Goal: Complete application form

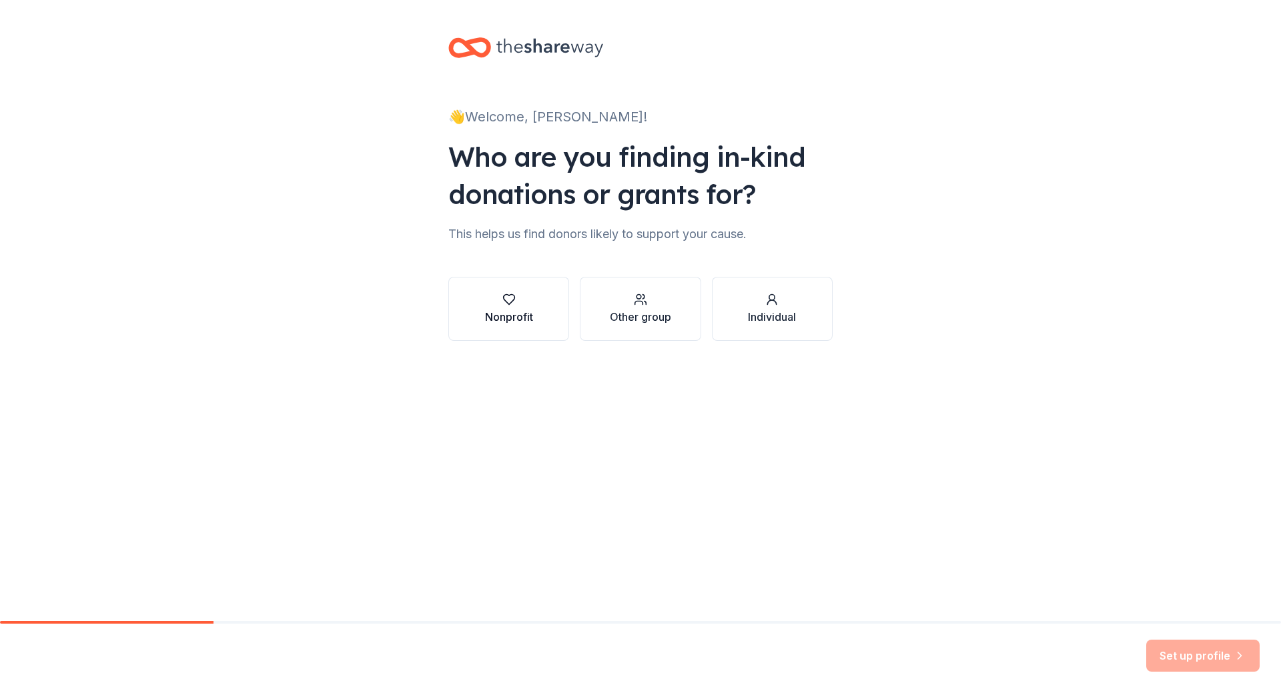
click at [526, 316] on div "Nonprofit" at bounding box center [509, 317] width 48 height 16
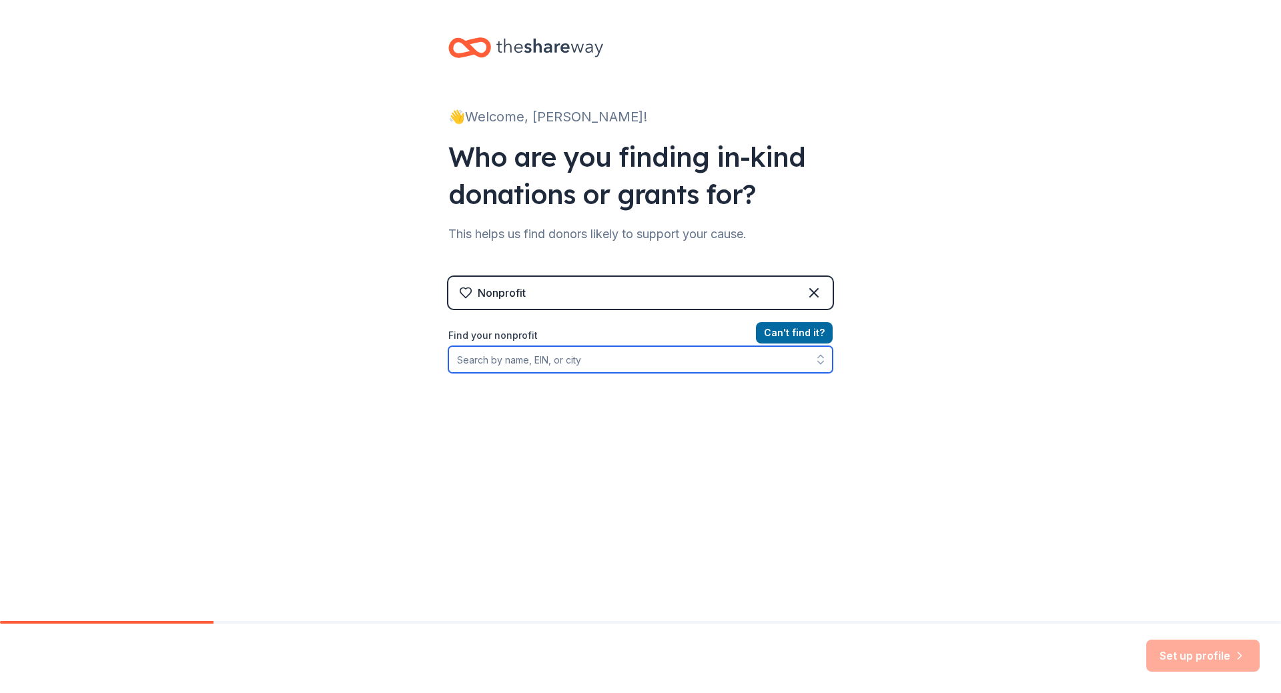
click at [486, 359] on input "Find your nonprofit" at bounding box center [640, 359] width 384 height 27
type input "[GEOGRAPHIC_DATA] #210"
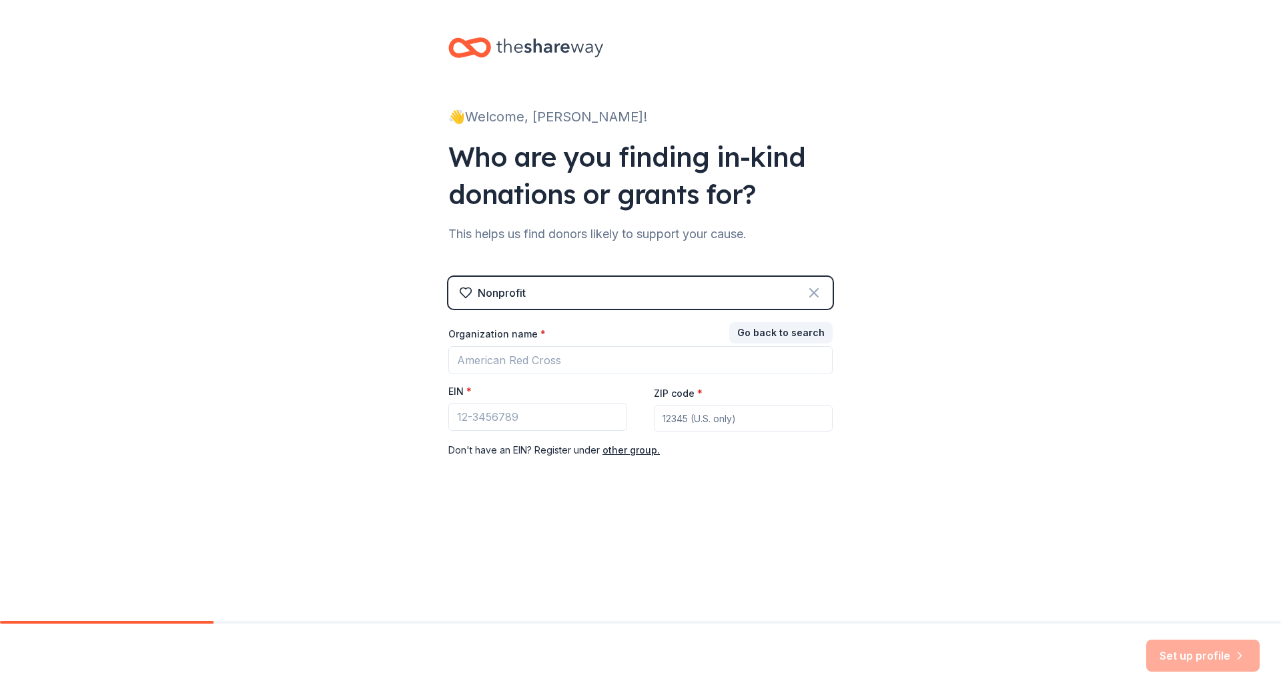
click at [810, 292] on icon at bounding box center [814, 293] width 16 height 16
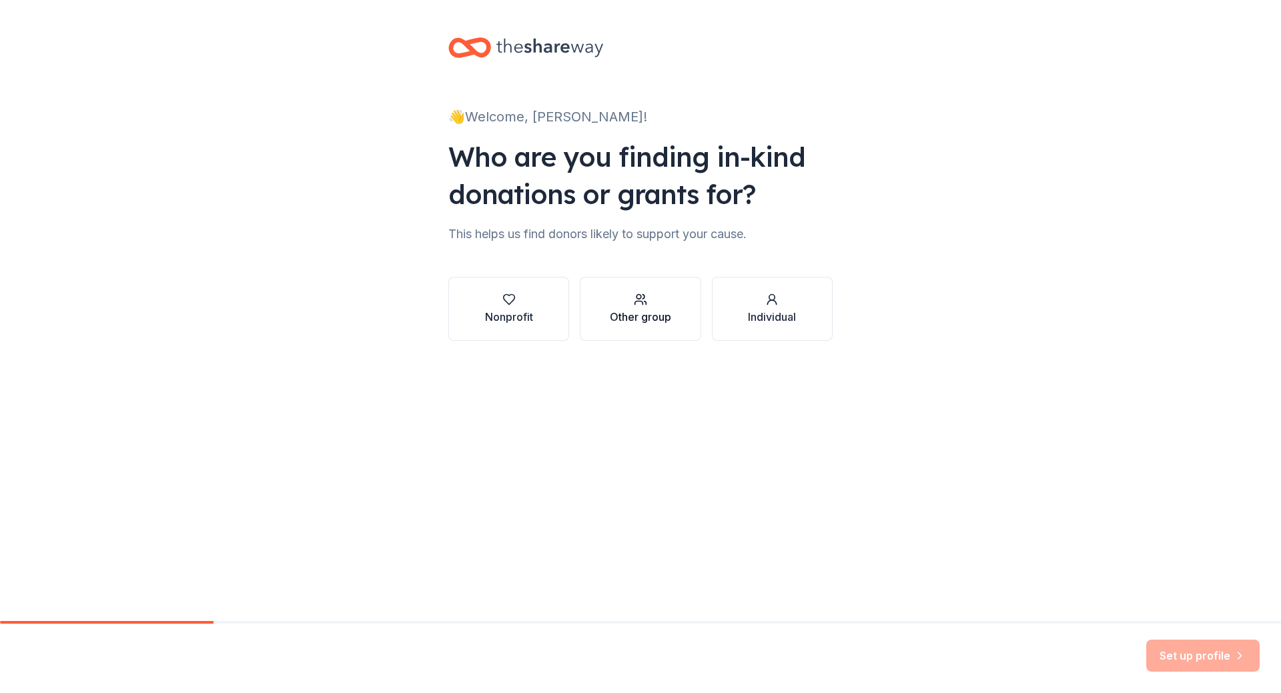
click at [639, 303] on icon "button" at bounding box center [640, 299] width 13 height 13
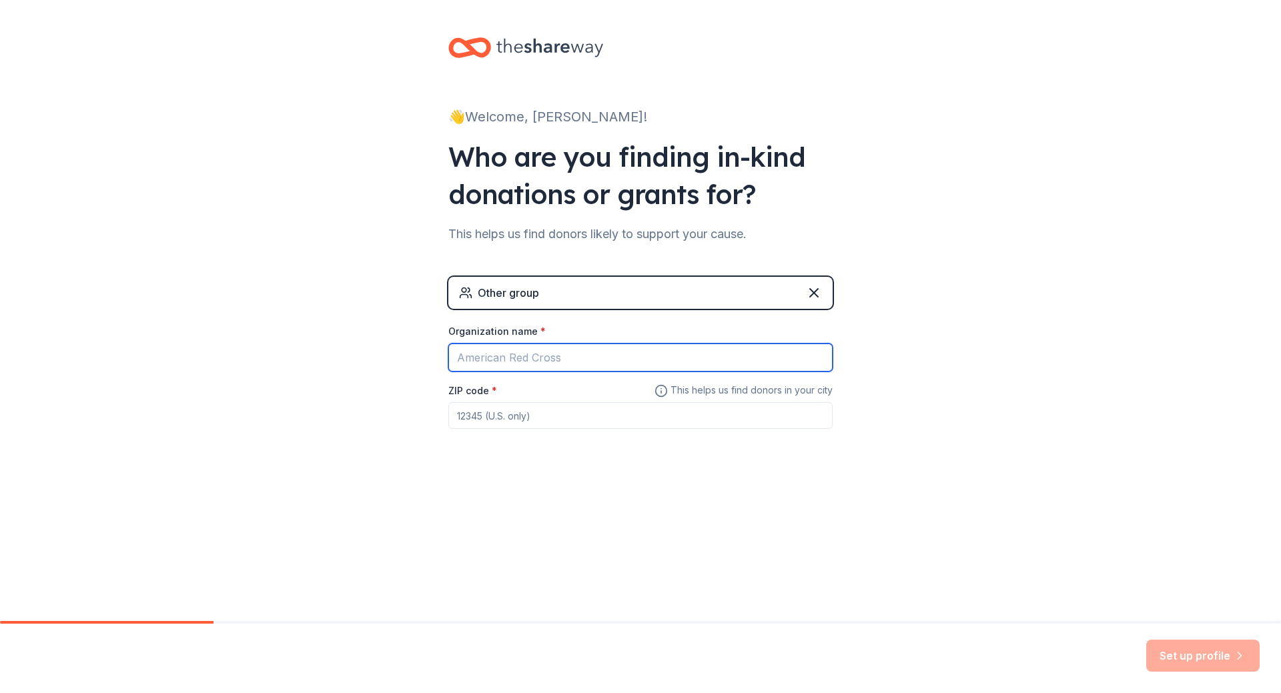
click at [477, 356] on input "Organization name *" at bounding box center [640, 358] width 384 height 28
type input "Williamsfield Schools K-12"
click at [486, 418] on input "ZIP code *" at bounding box center [640, 415] width 384 height 27
type input "61489"
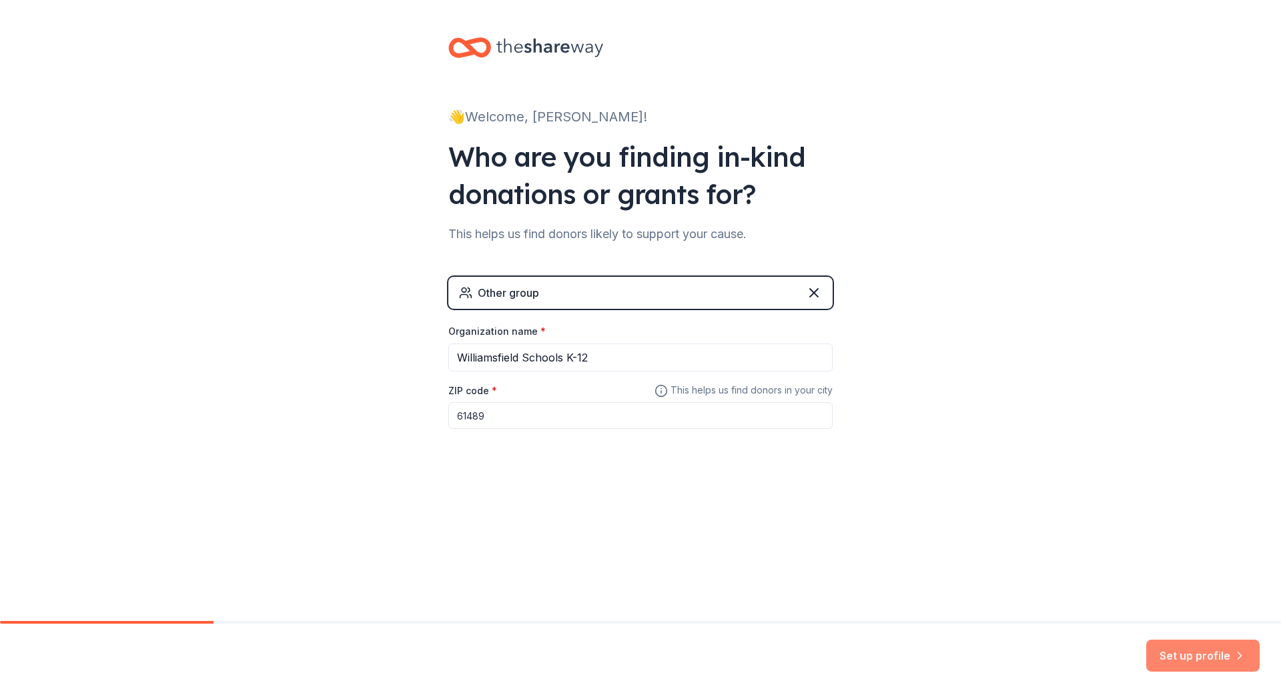
click at [1181, 659] on button "Set up profile" at bounding box center [1202, 656] width 113 height 32
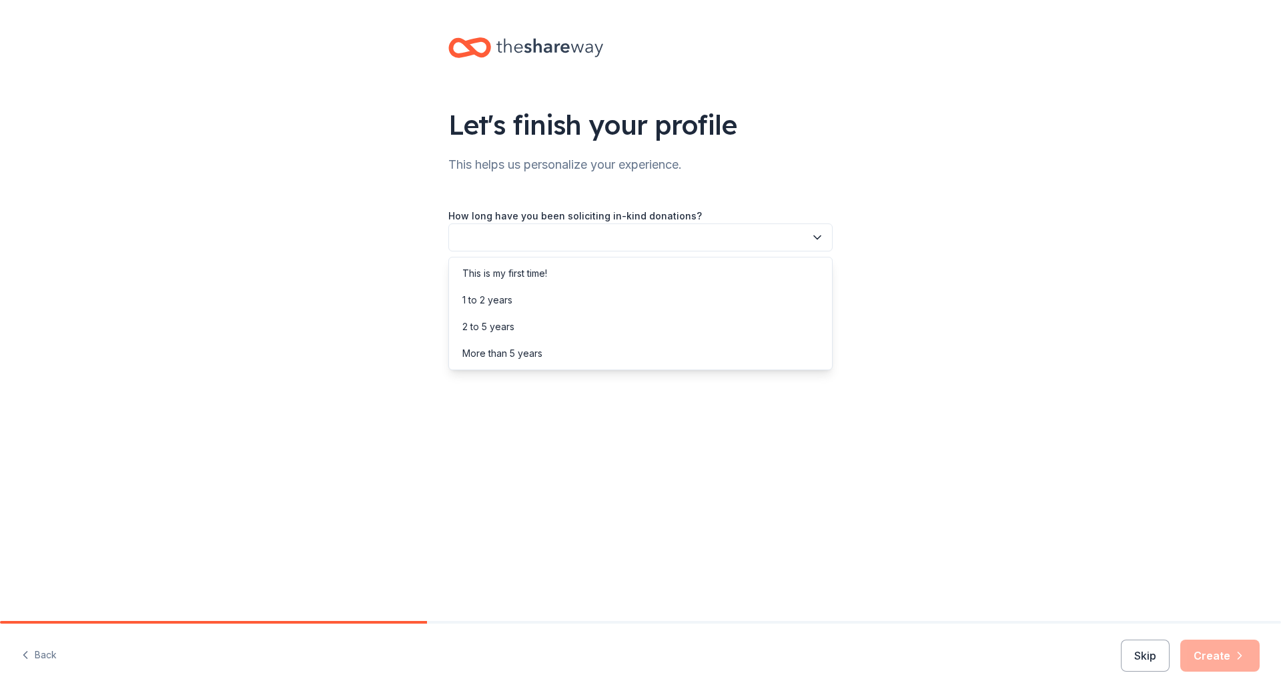
click at [815, 236] on icon "button" at bounding box center [817, 237] width 13 height 13
click at [539, 276] on div "This is my first time!" at bounding box center [504, 274] width 85 height 16
click at [815, 296] on icon "button" at bounding box center [817, 297] width 13 height 13
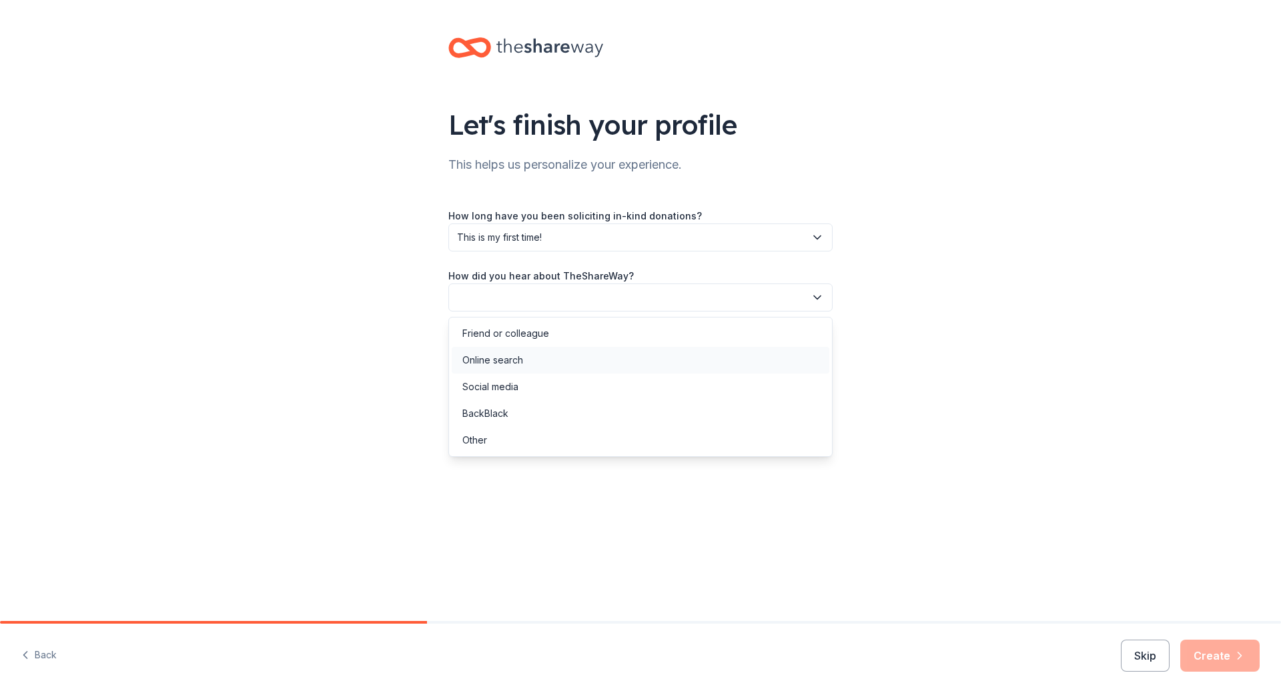
click at [523, 360] on div "Online search" at bounding box center [492, 360] width 61 height 16
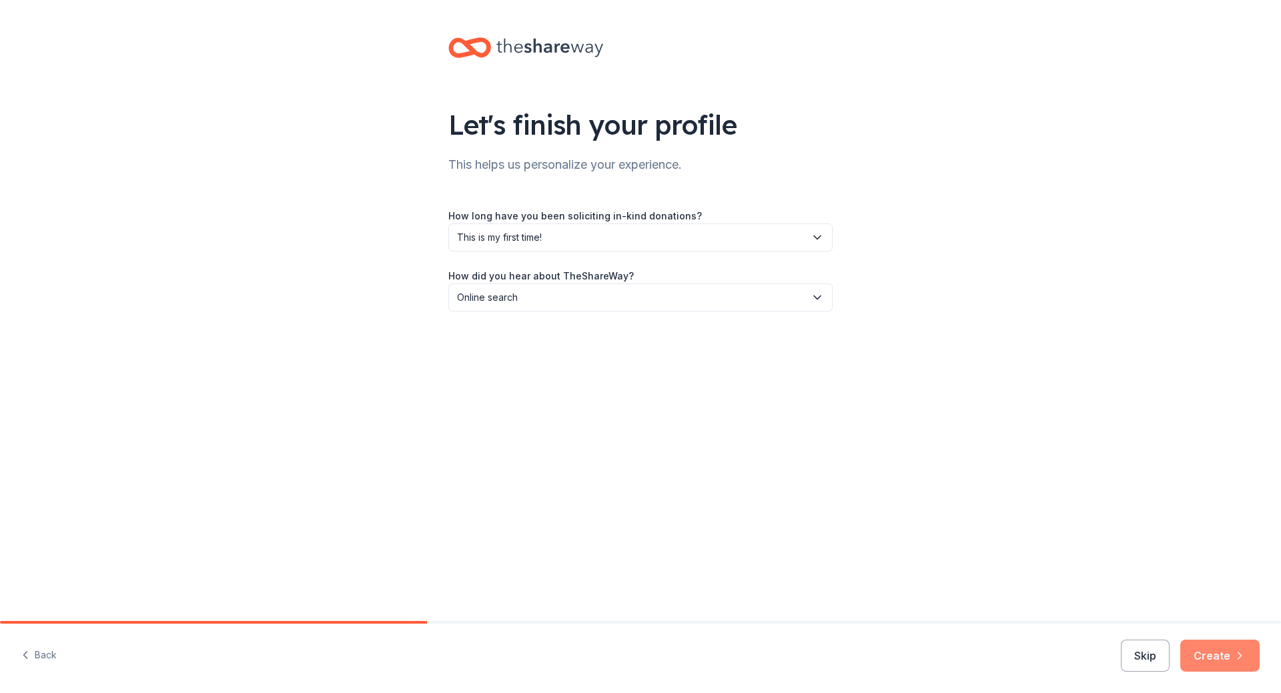
click at [1227, 655] on button "Create" at bounding box center [1219, 656] width 79 height 32
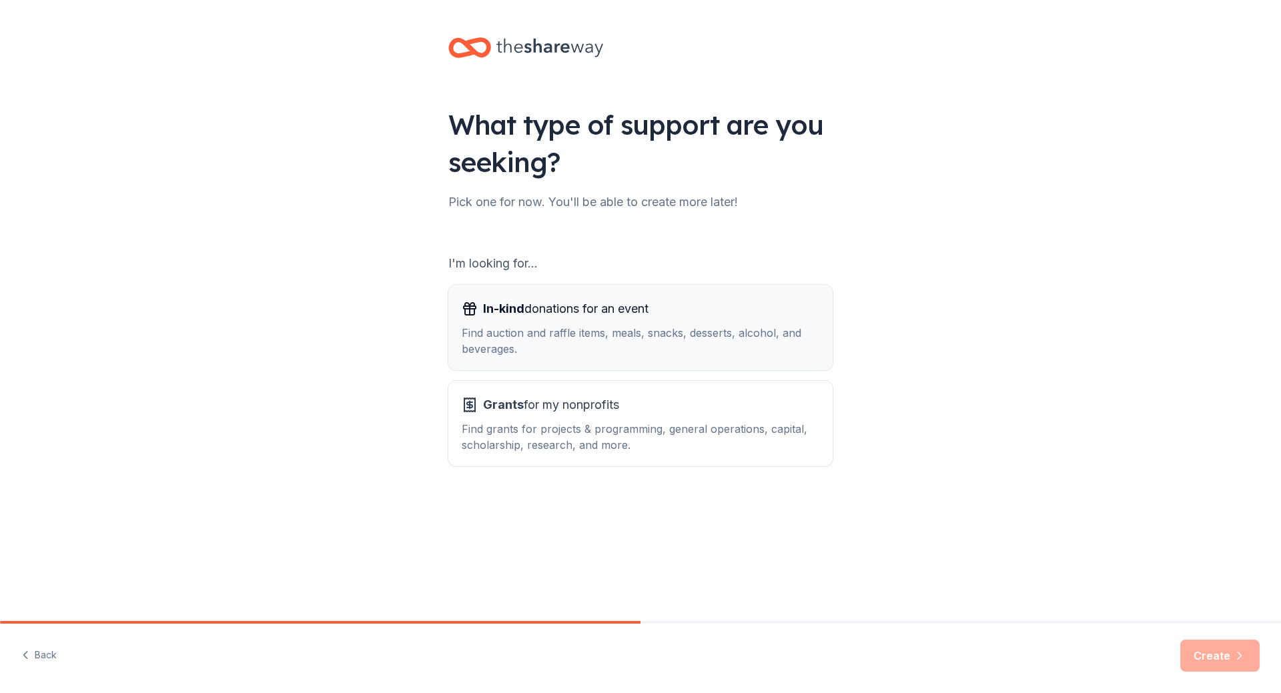
click at [557, 342] on div "Find auction and raffle items, meals, snacks, desserts, alcohol, and beverages." at bounding box center [641, 341] width 358 height 32
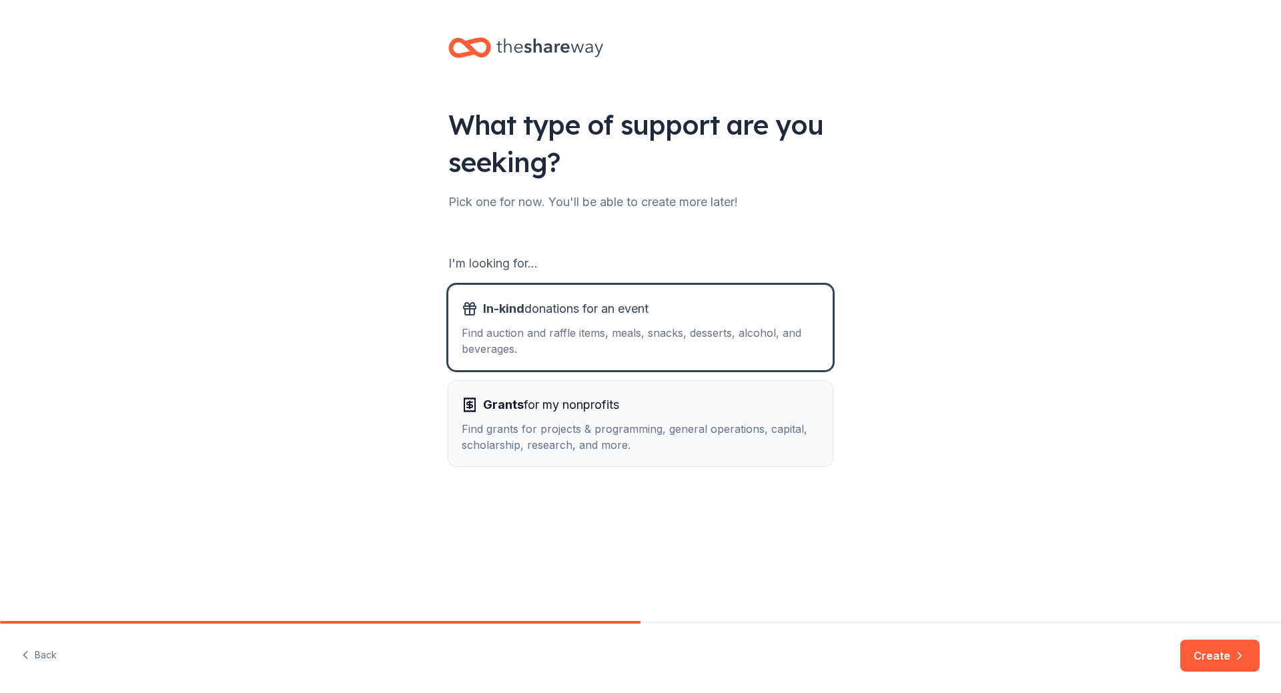
click at [543, 406] on span "Grants for my nonprofits" at bounding box center [551, 404] width 136 height 21
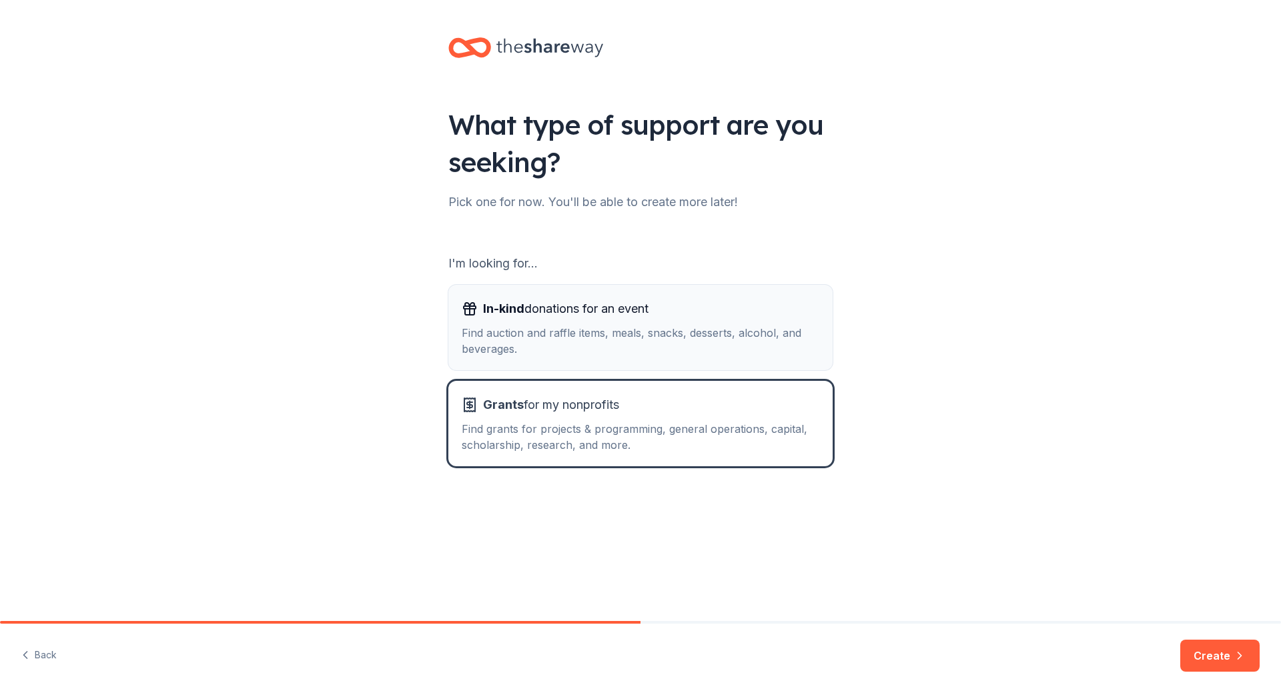
click at [525, 336] on div "Find auction and raffle items, meals, snacks, desserts, alcohol, and beverages." at bounding box center [641, 341] width 358 height 32
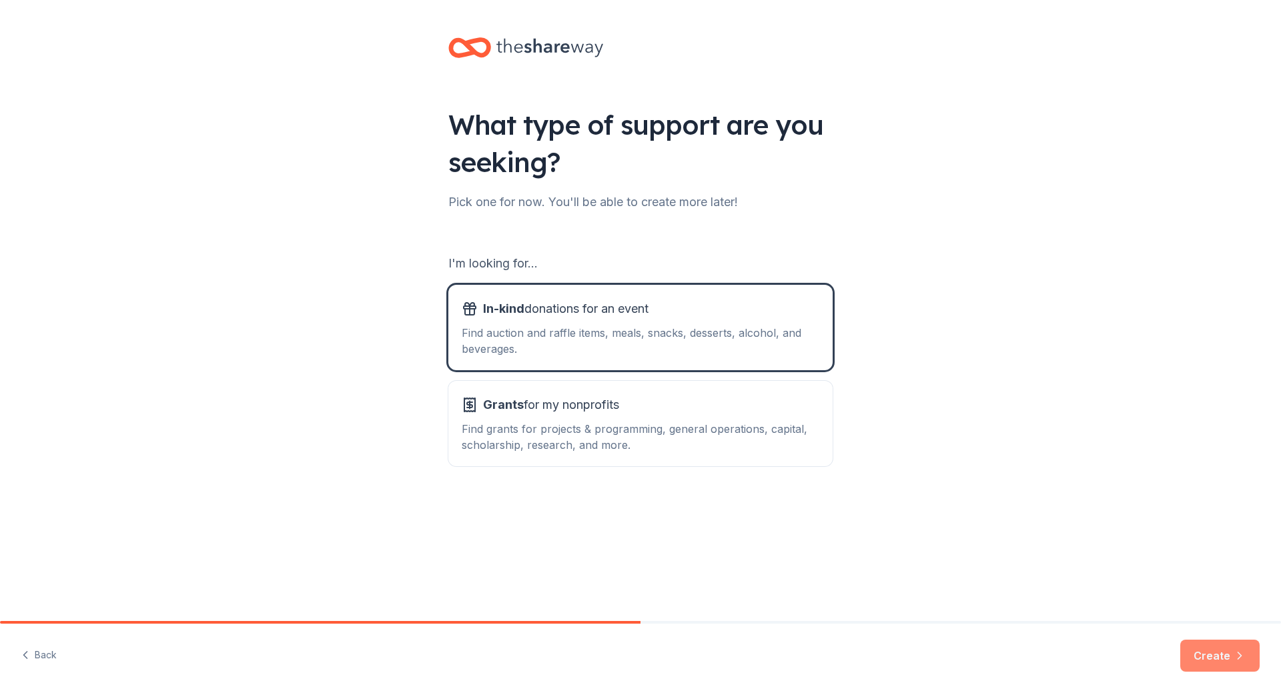
click at [1212, 654] on button "Create" at bounding box center [1219, 656] width 79 height 32
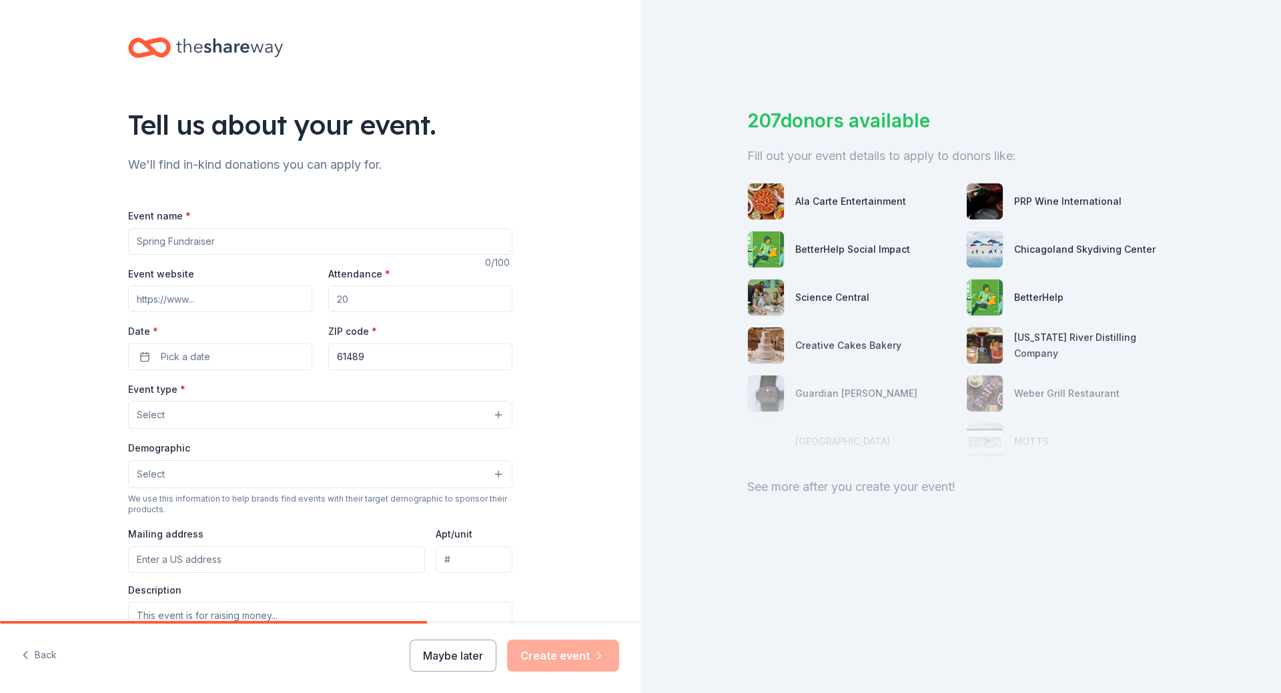
click at [140, 240] on input "Event name *" at bounding box center [320, 241] width 384 height 27
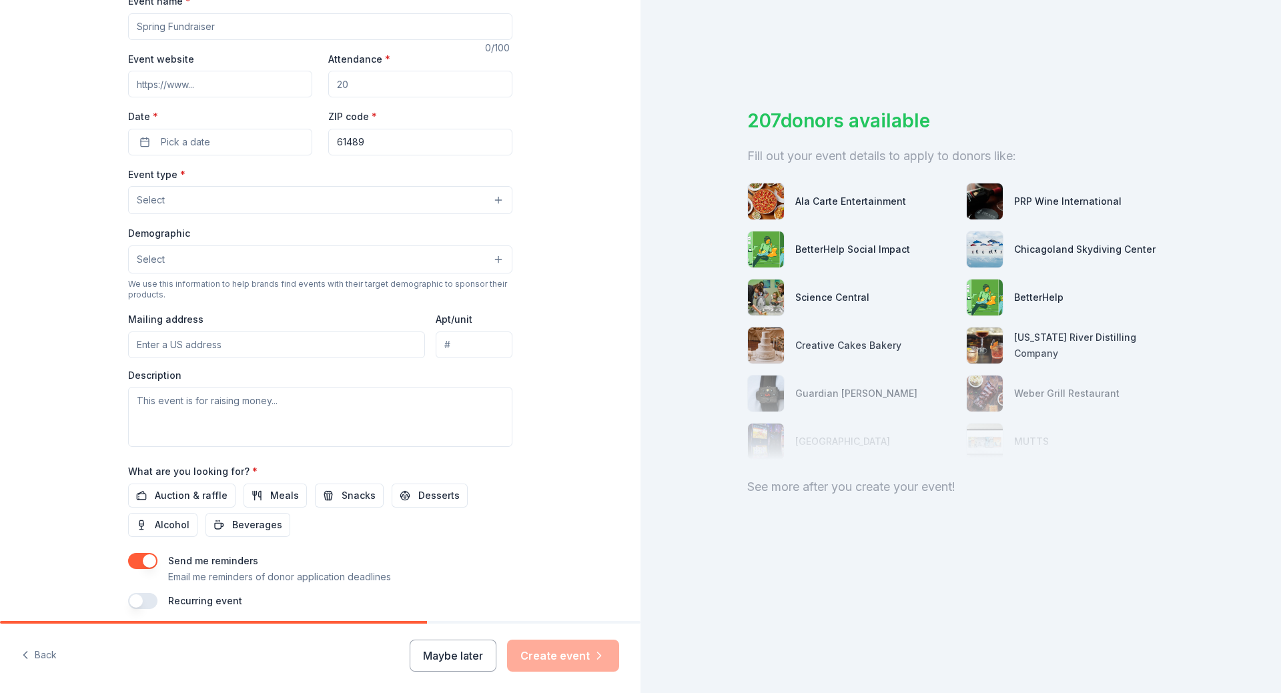
scroll to position [267, 0]
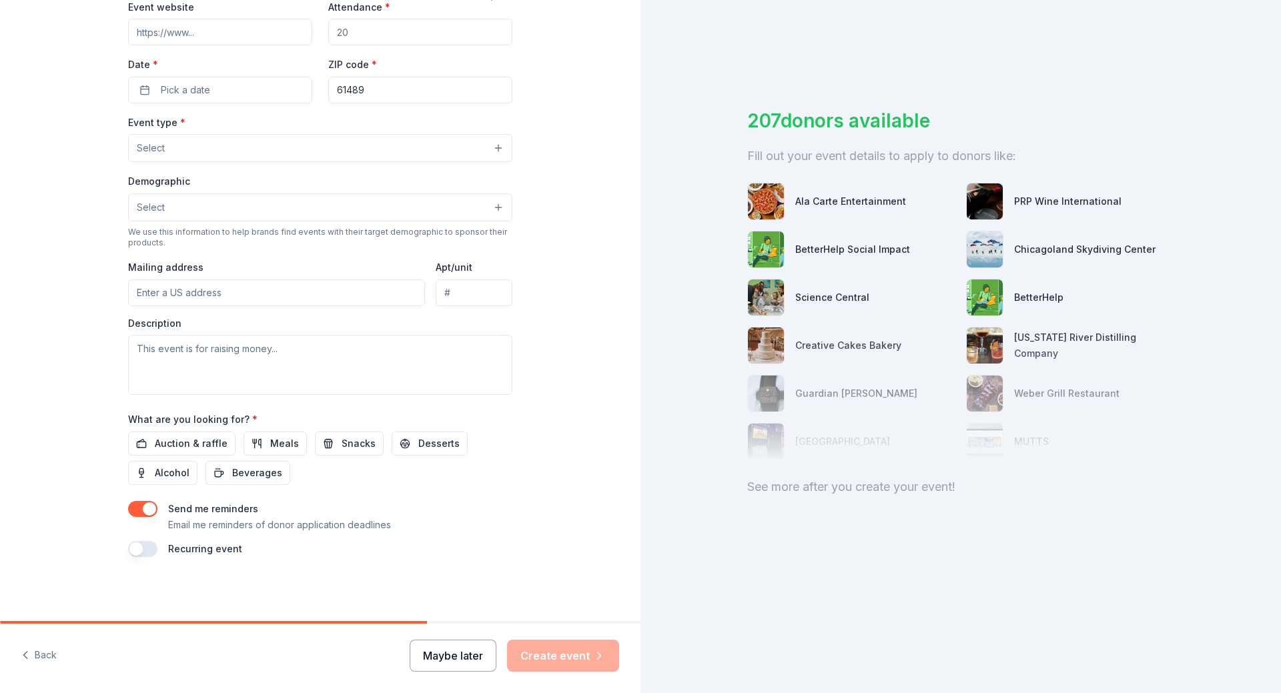
click at [451, 657] on button "Maybe later" at bounding box center [453, 656] width 87 height 32
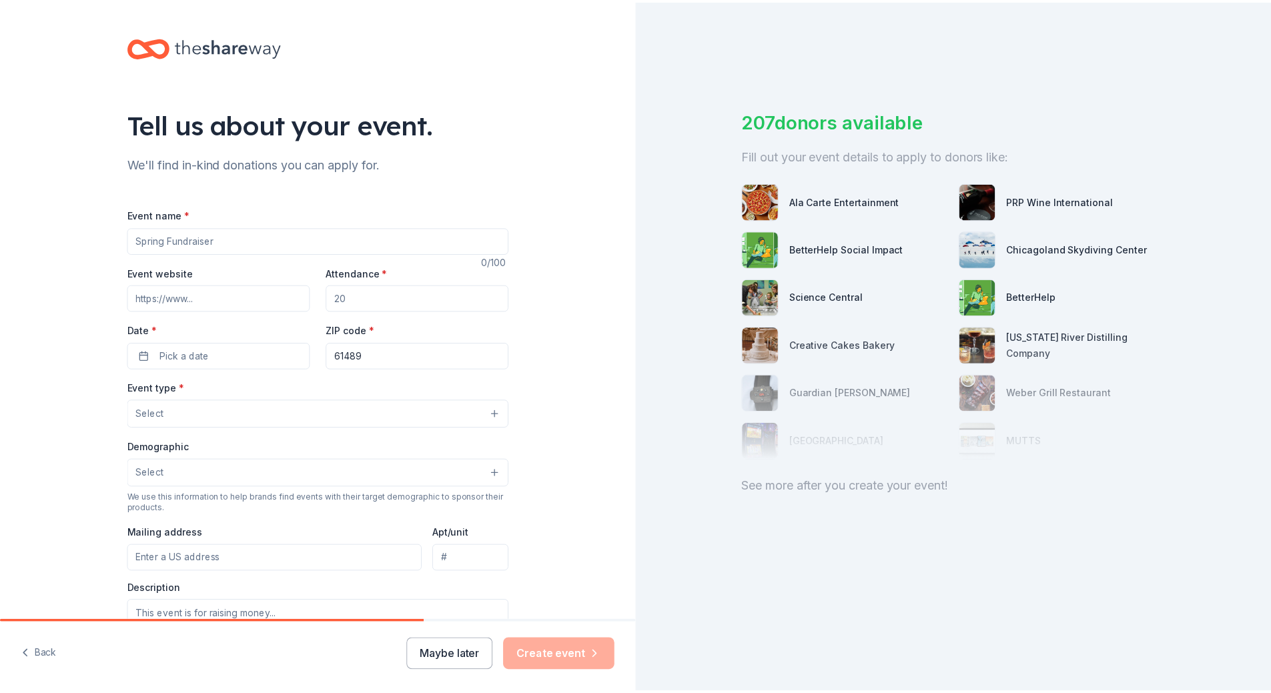
scroll to position [0, 0]
click at [176, 238] on input "Event name *" at bounding box center [320, 241] width 384 height 27
click at [29, 661] on icon "button" at bounding box center [25, 655] width 13 height 13
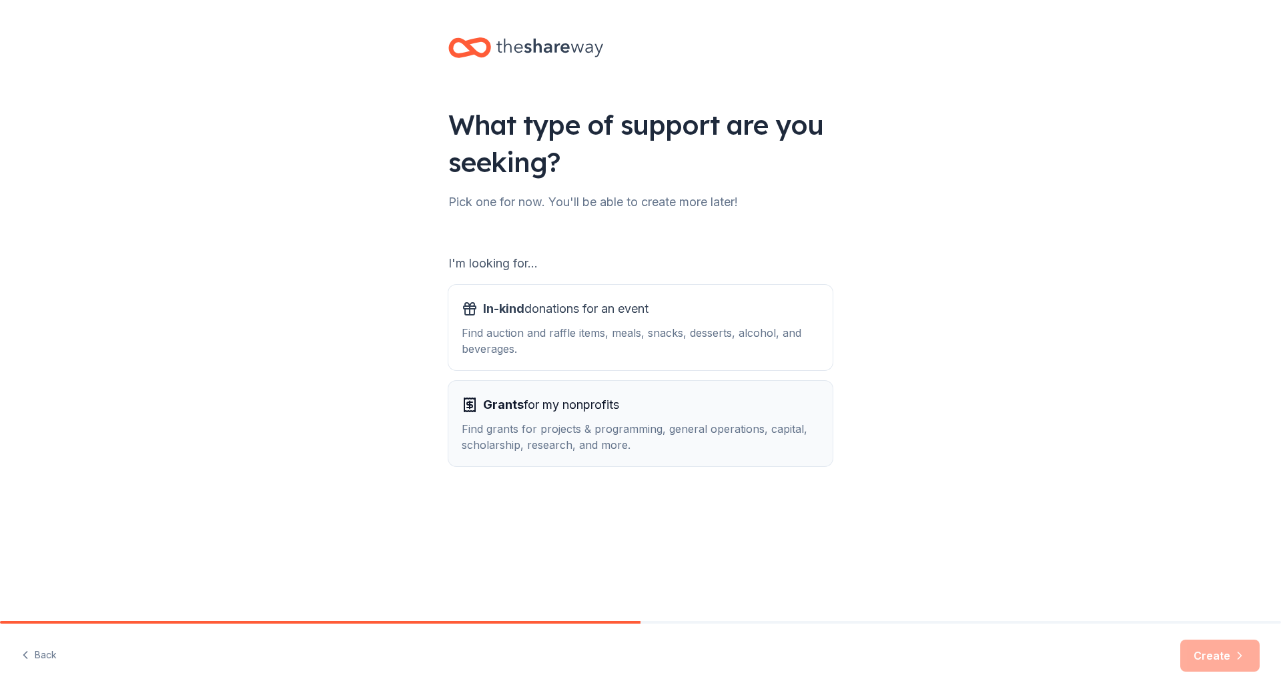
click at [505, 415] on span "Grants for my nonprofits" at bounding box center [551, 404] width 136 height 21
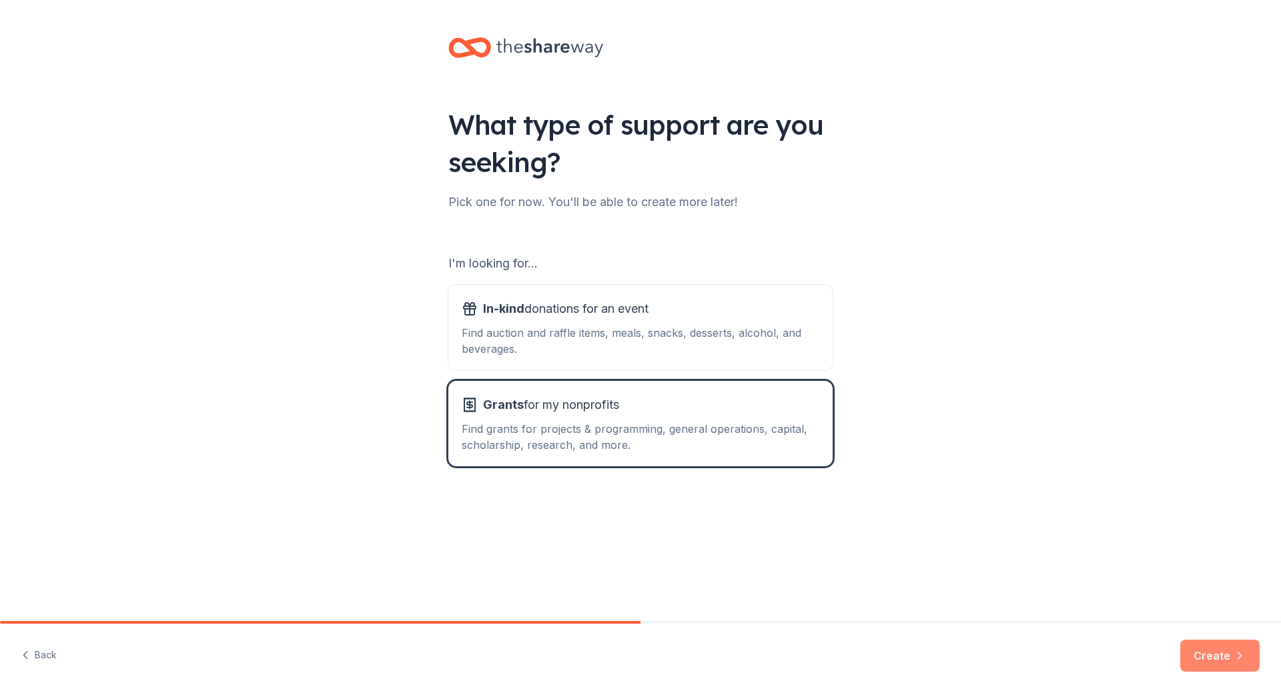
click at [1201, 654] on button "Create" at bounding box center [1219, 656] width 79 height 32
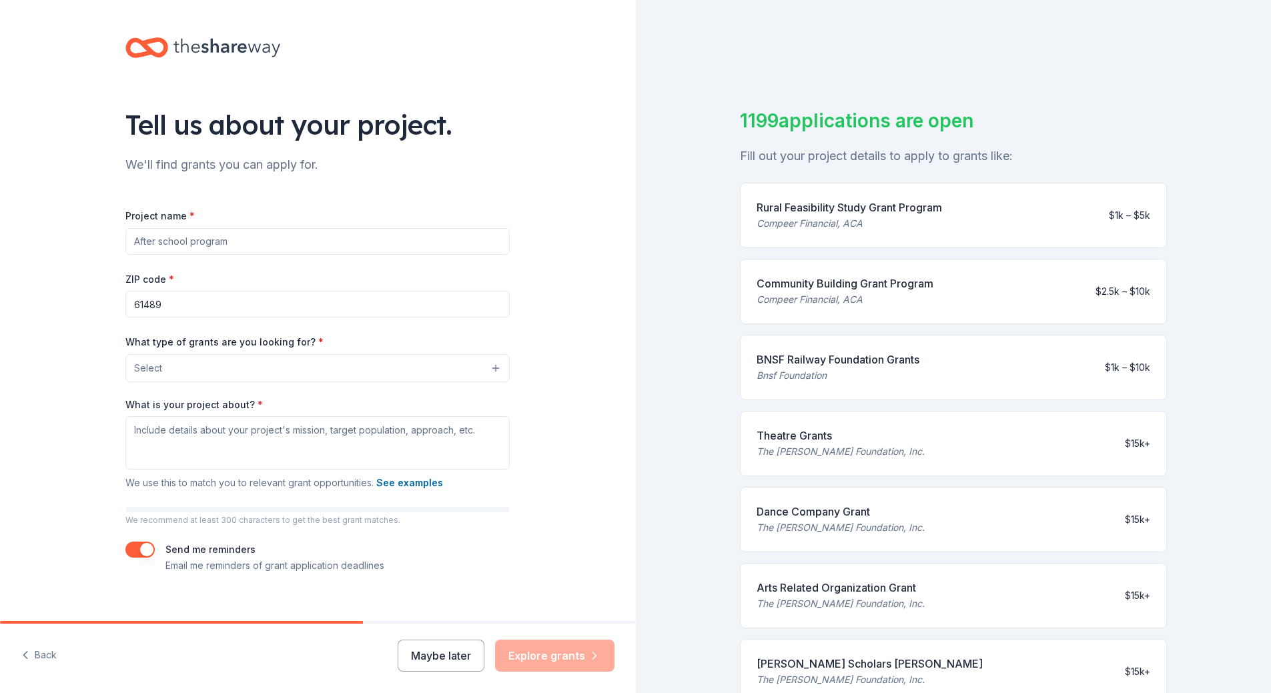
click at [141, 242] on input "Project name *" at bounding box center [317, 241] width 384 height 27
click at [228, 240] on input "[GEOGRAPHIC_DATA]" at bounding box center [317, 241] width 384 height 27
type input "Williamsfield School Incentives"
click at [406, 362] on button "Select" at bounding box center [320, 368] width 384 height 28
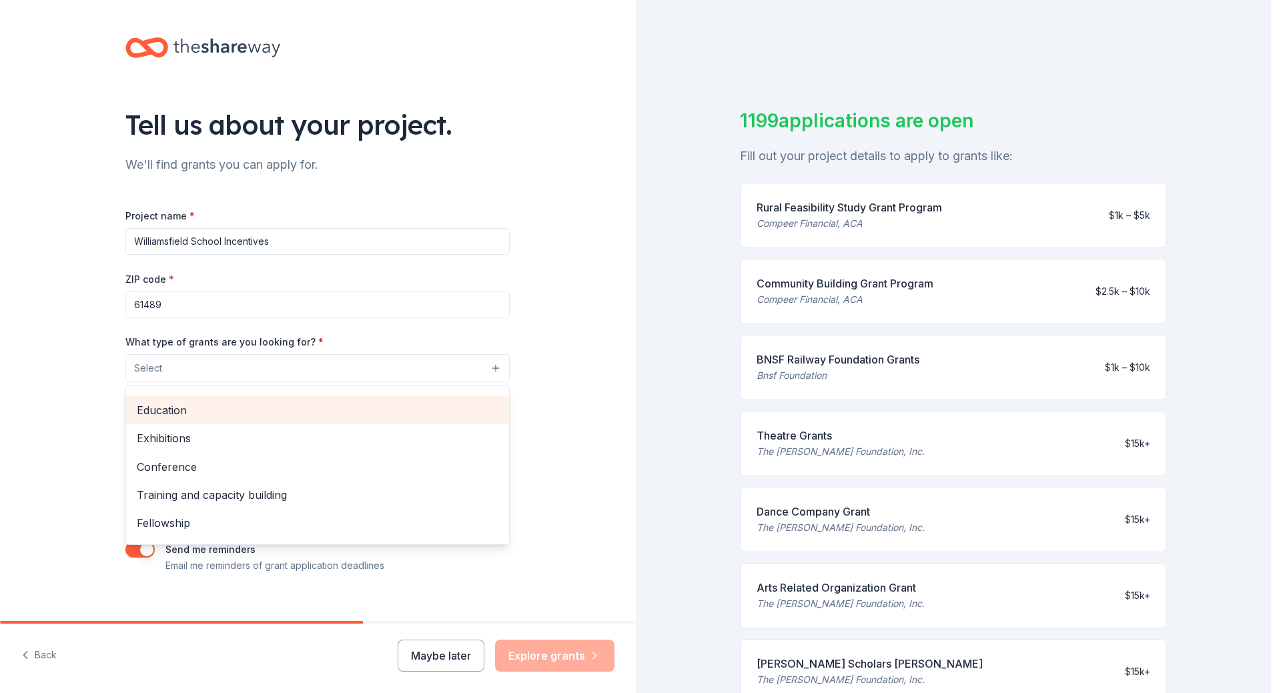
scroll to position [67, 0]
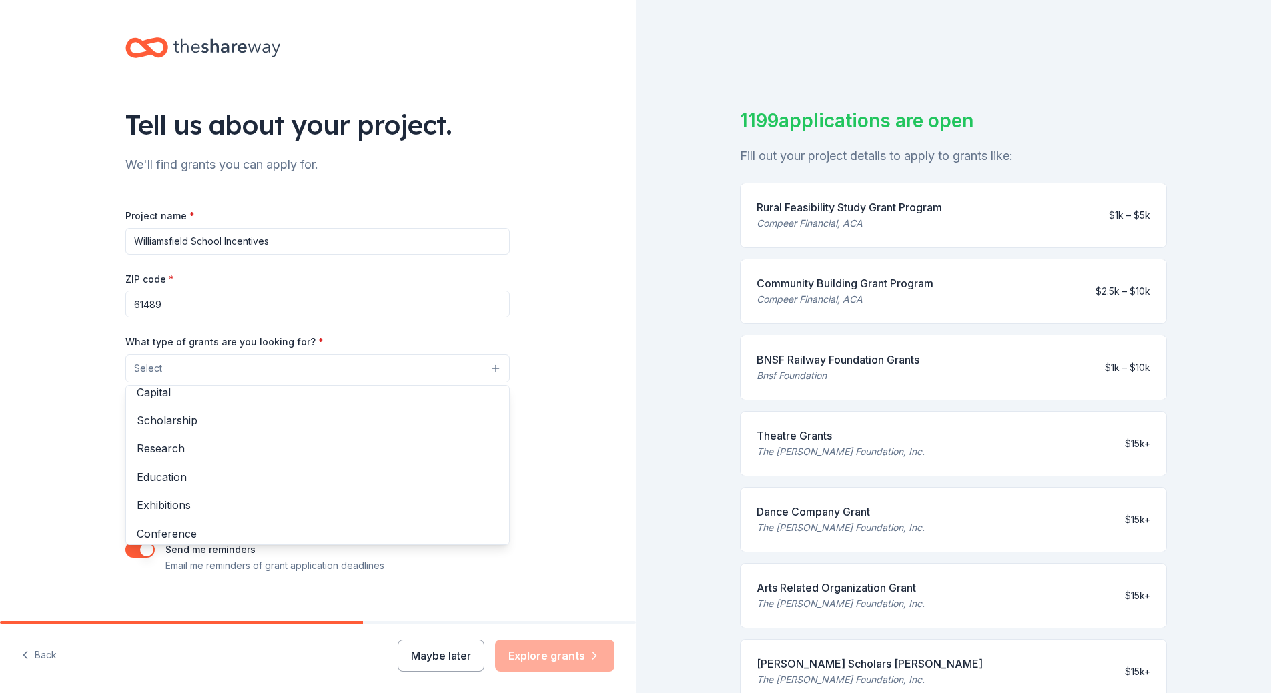
click at [45, 655] on div "Tell us about your project. We'll find grants you can apply for. Project name *…" at bounding box center [318, 346] width 636 height 693
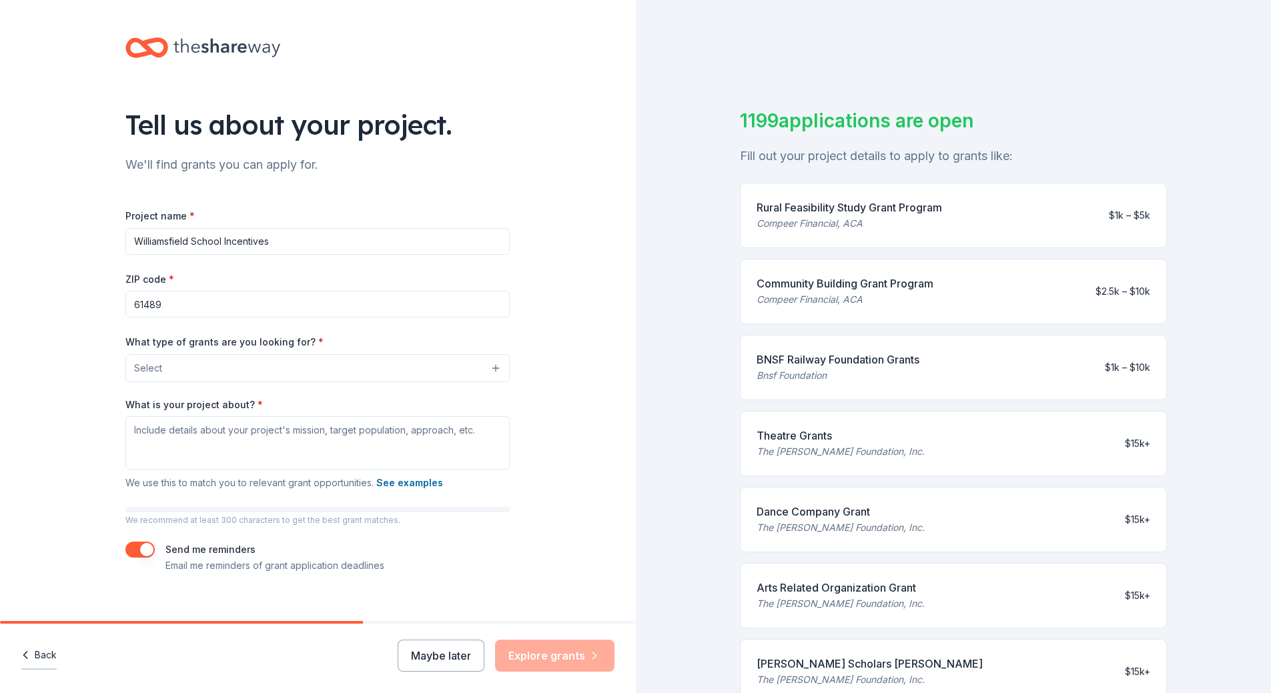
click at [45, 653] on button "Back" at bounding box center [38, 656] width 35 height 28
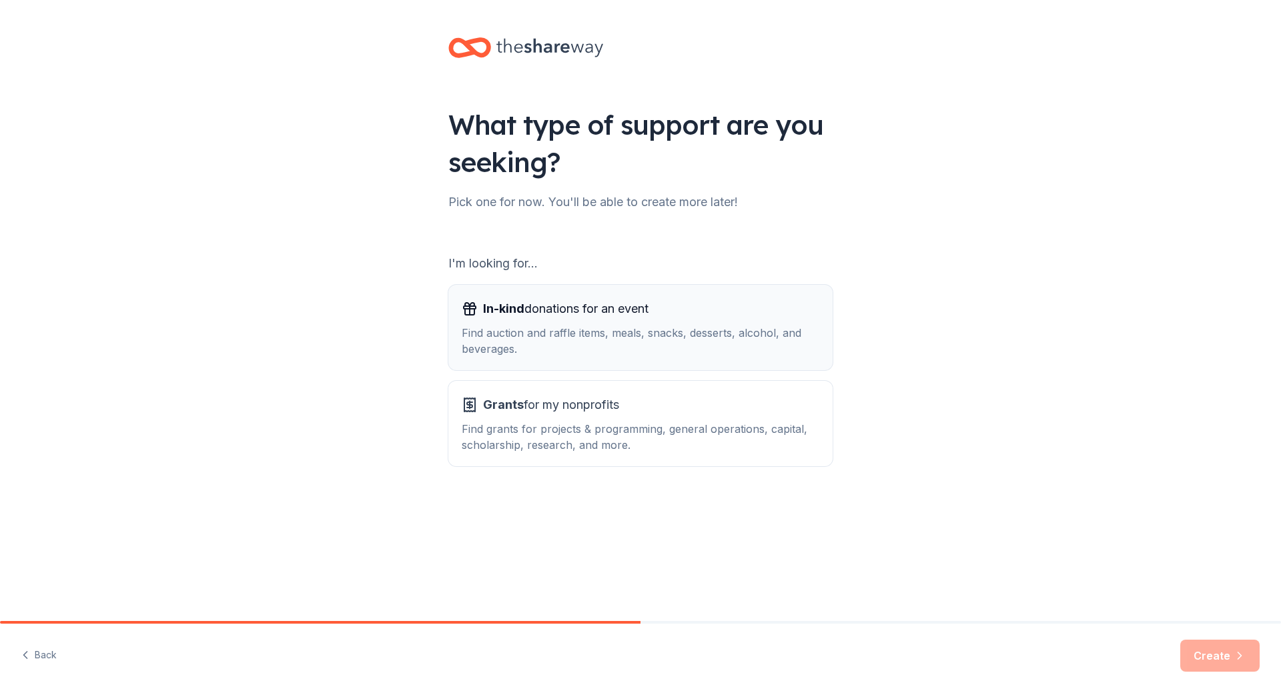
click at [565, 324] on div "In-kind donations for an event Find auction and raffle items, meals, snacks, de…" at bounding box center [641, 327] width 358 height 59
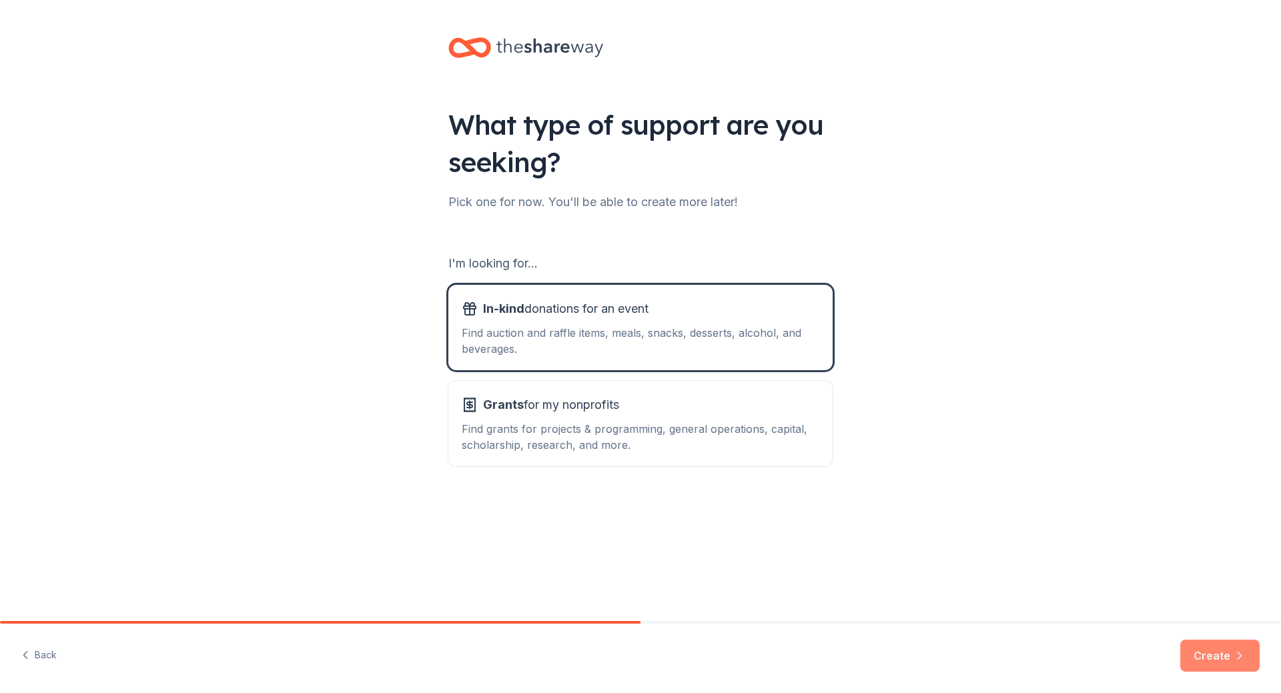
click at [1211, 647] on button "Create" at bounding box center [1219, 656] width 79 height 32
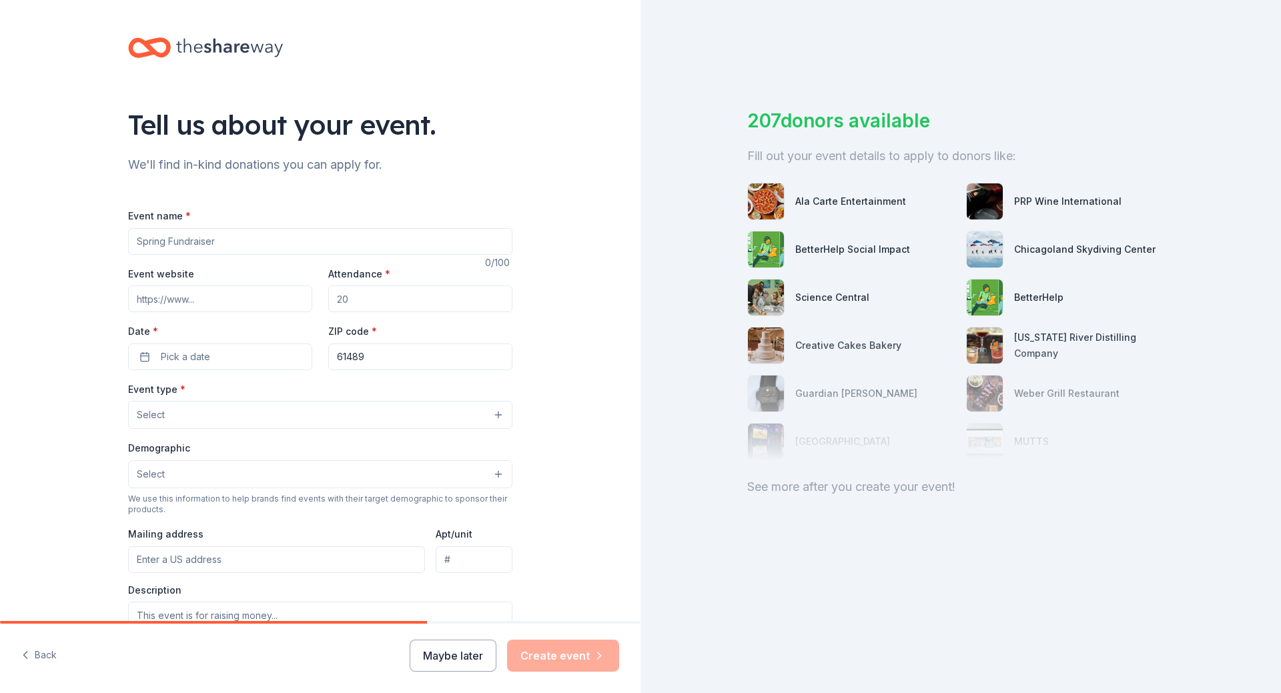
click at [173, 242] on input "Event name *" at bounding box center [320, 241] width 384 height 27
type input "W"
click at [44, 654] on button "Back" at bounding box center [38, 656] width 35 height 28
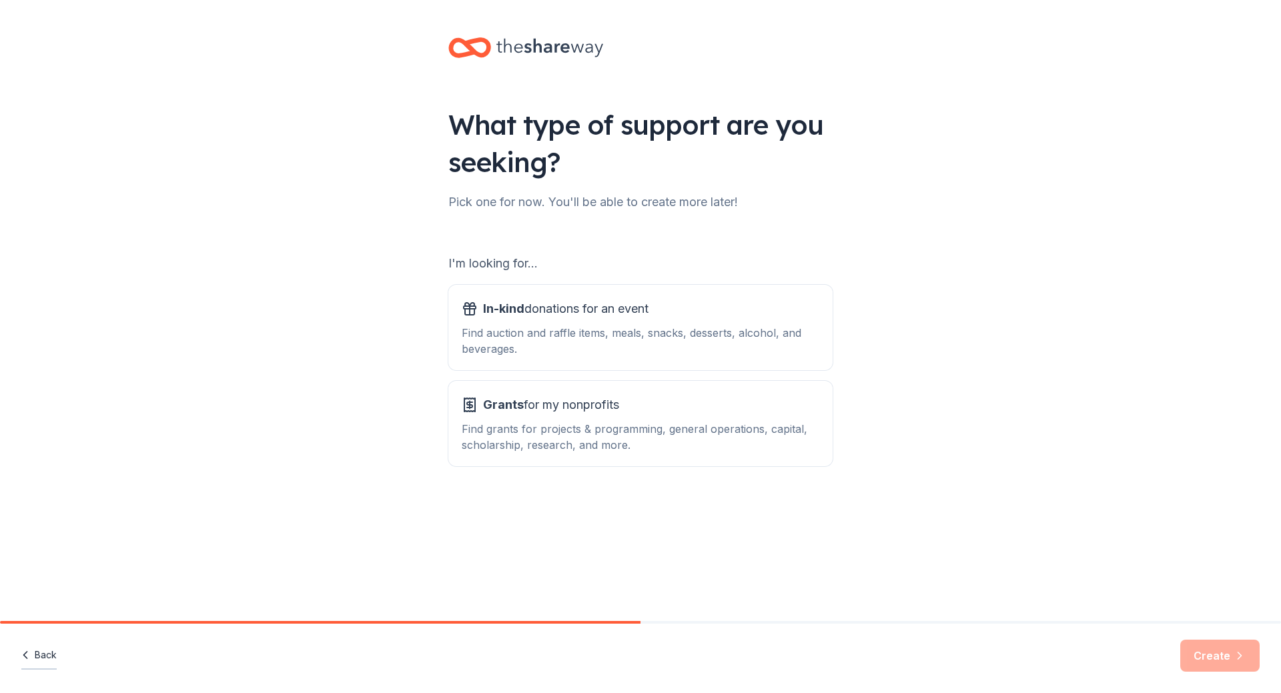
click at [32, 651] on button "Back" at bounding box center [38, 656] width 35 height 28
